Goal: Information Seeking & Learning: Learn about a topic

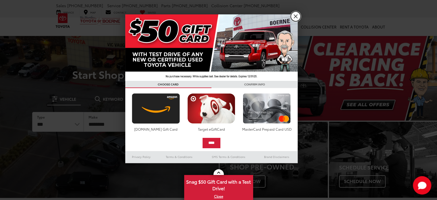
click at [298, 18] on link "X" at bounding box center [296, 16] width 10 height 10
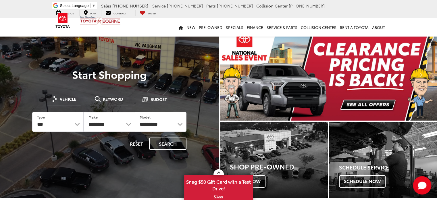
drag, startPoint x: 104, startPoint y: 98, endPoint x: 103, endPoint y: 103, distance: 5.6
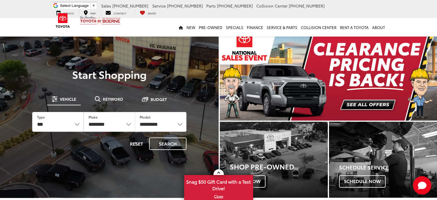
click at [104, 98] on span "Keyword" at bounding box center [113, 99] width 20 height 4
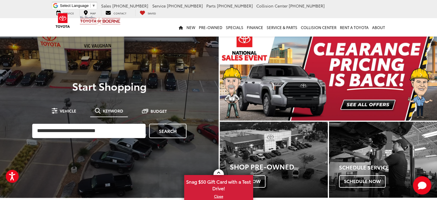
click at [100, 121] on div "Search" at bounding box center [109, 131] width 160 height 20
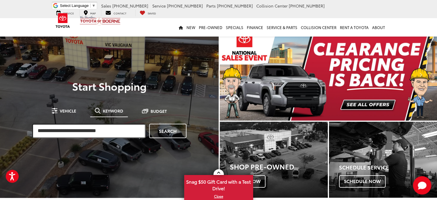
click at [100, 131] on input "search" at bounding box center [88, 130] width 113 height 14
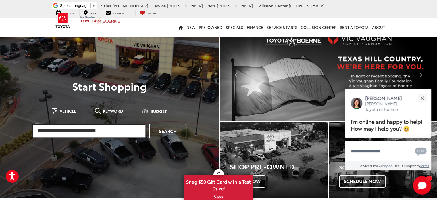
click at [100, 131] on input "search" at bounding box center [88, 130] width 113 height 14
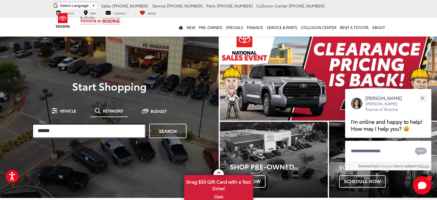
type input "******"
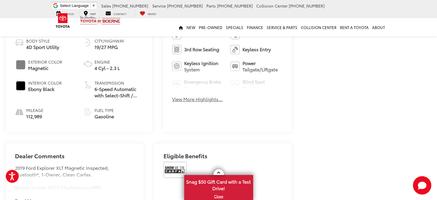
scroll to position [258, 0]
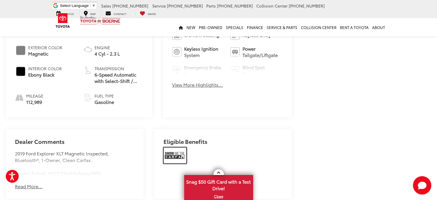
click at [173, 150] on img at bounding box center [174, 155] width 23 height 16
